Goal: Task Accomplishment & Management: Manage account settings

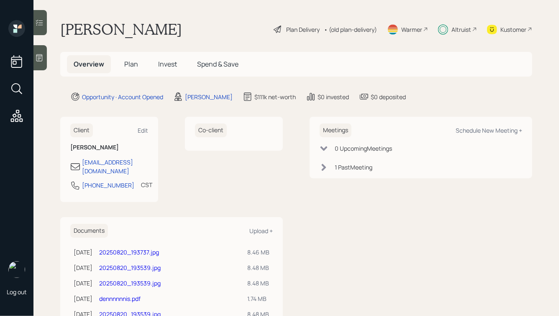
click at [185, 64] on div "Overview Plan Invest Spend & Save" at bounding box center [156, 64] width 178 height 18
click at [171, 64] on span "Invest" at bounding box center [167, 63] width 19 height 9
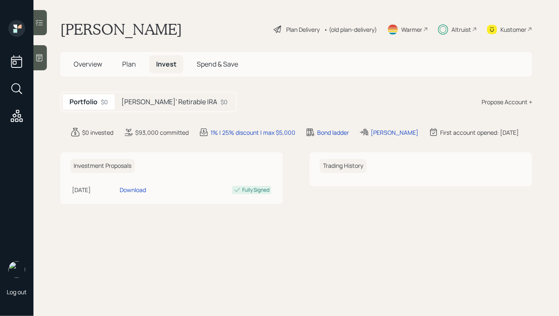
click at [461, 26] on div "Altruist" at bounding box center [461, 29] width 20 height 9
